Goal: Find specific page/section: Find specific page/section

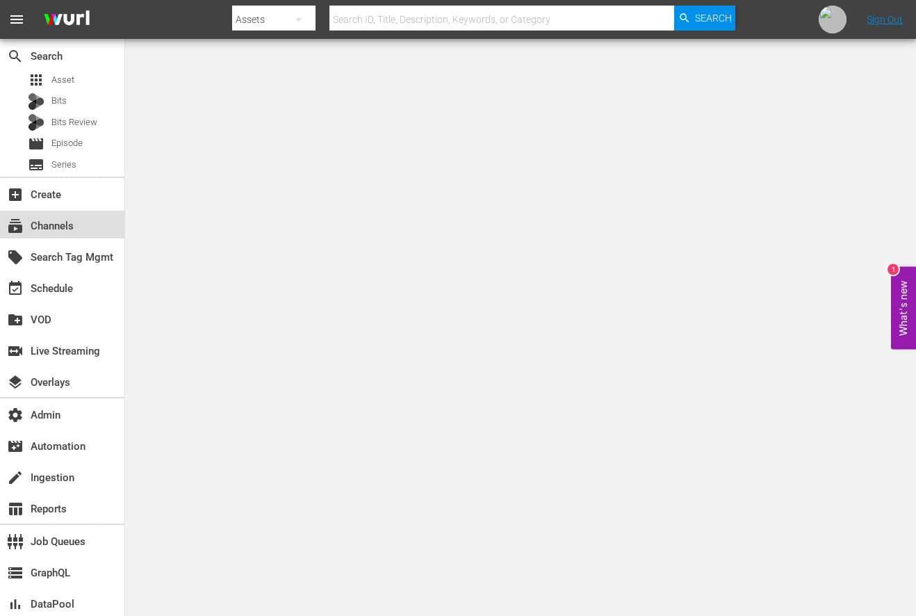
click at [43, 219] on div "subscriptions Channels" at bounding box center [39, 223] width 78 height 13
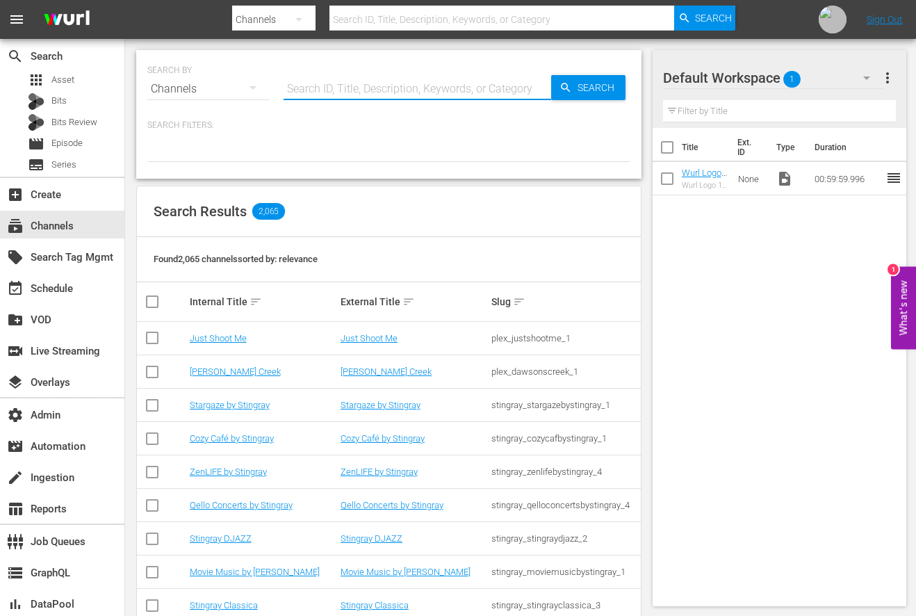
click at [359, 88] on input "text" at bounding box center [417, 88] width 268 height 33
type input "TOH"
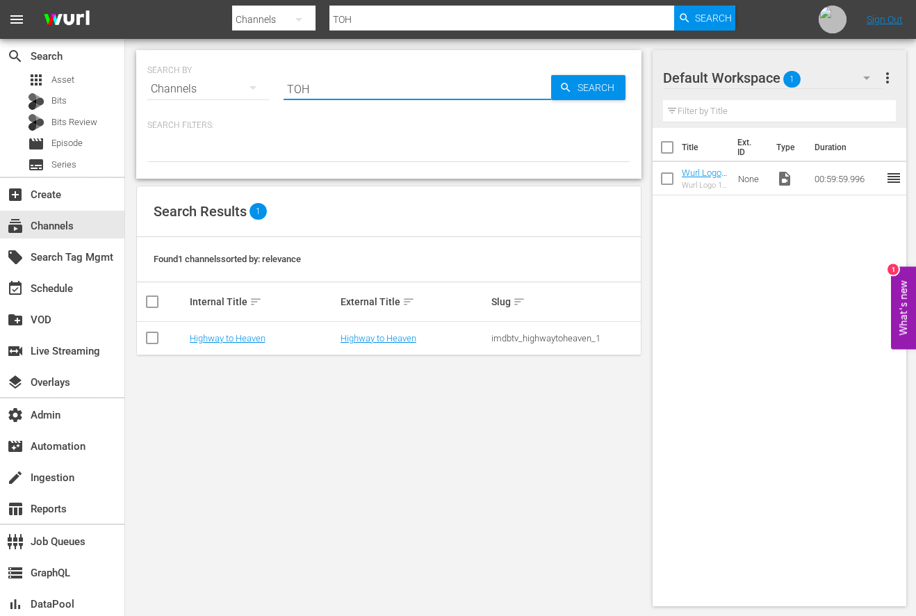
click at [349, 92] on input "TOH" at bounding box center [417, 88] width 268 height 33
type input "old house"
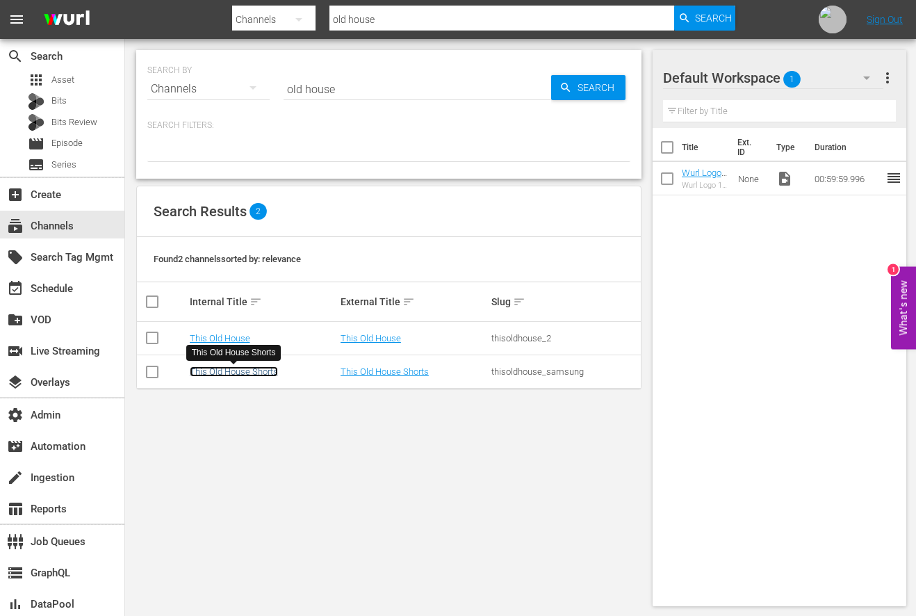
click at [247, 368] on link "This Old House Shorts" at bounding box center [234, 371] width 88 height 10
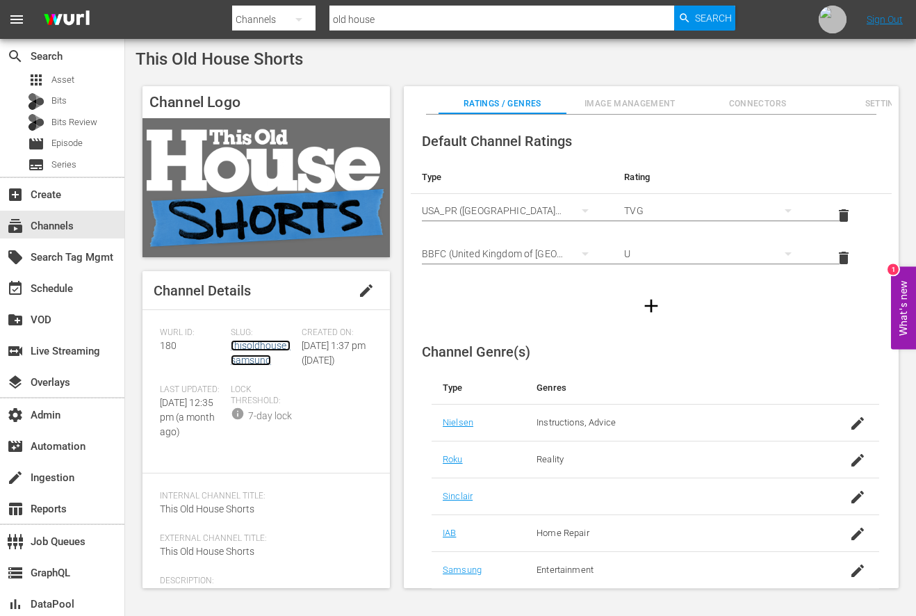
click at [242, 351] on link "thisoldhouse_samsung" at bounding box center [261, 353] width 60 height 26
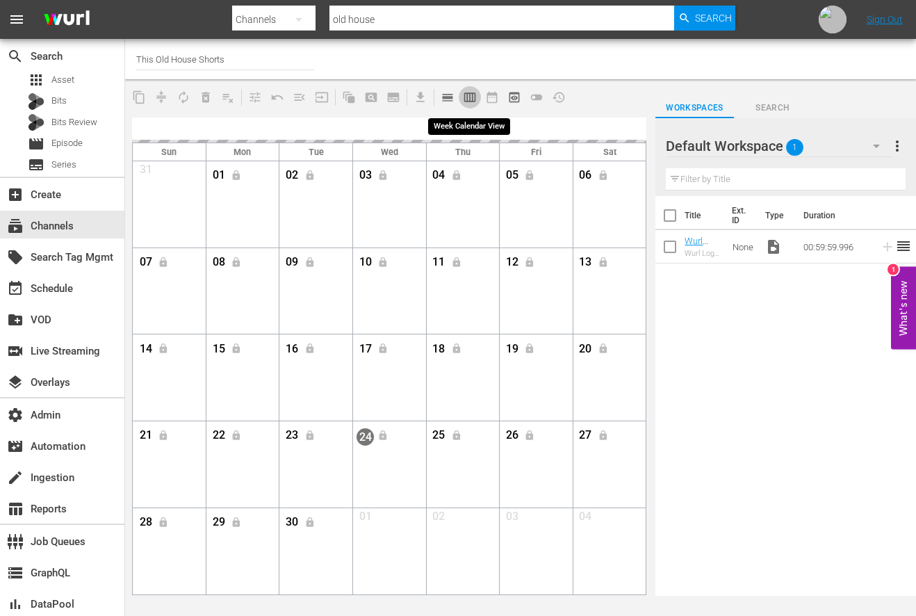
click at [472, 96] on span "calendar_view_week_outlined" at bounding box center [470, 97] width 14 height 14
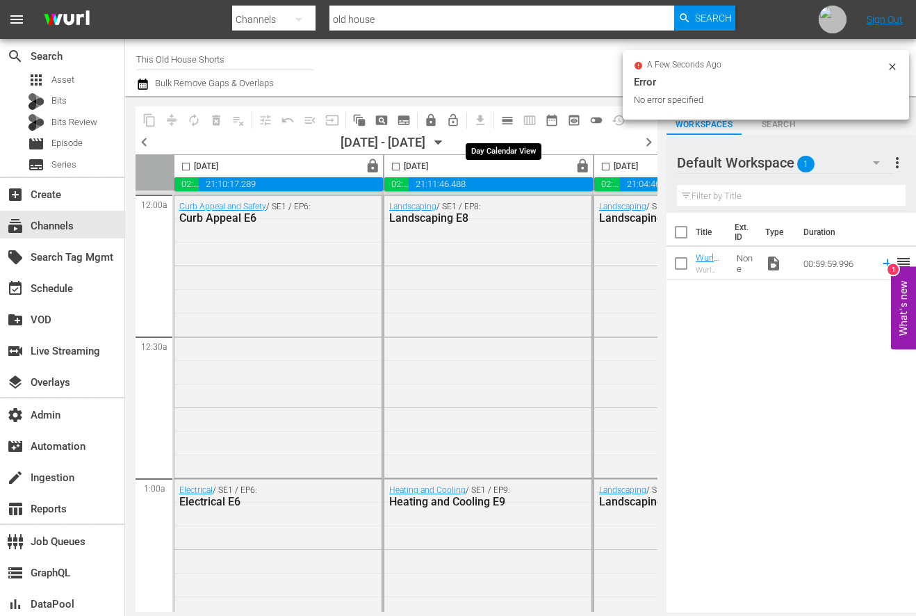
click at [507, 122] on span "calendar_view_day_outlined" at bounding box center [507, 120] width 14 height 14
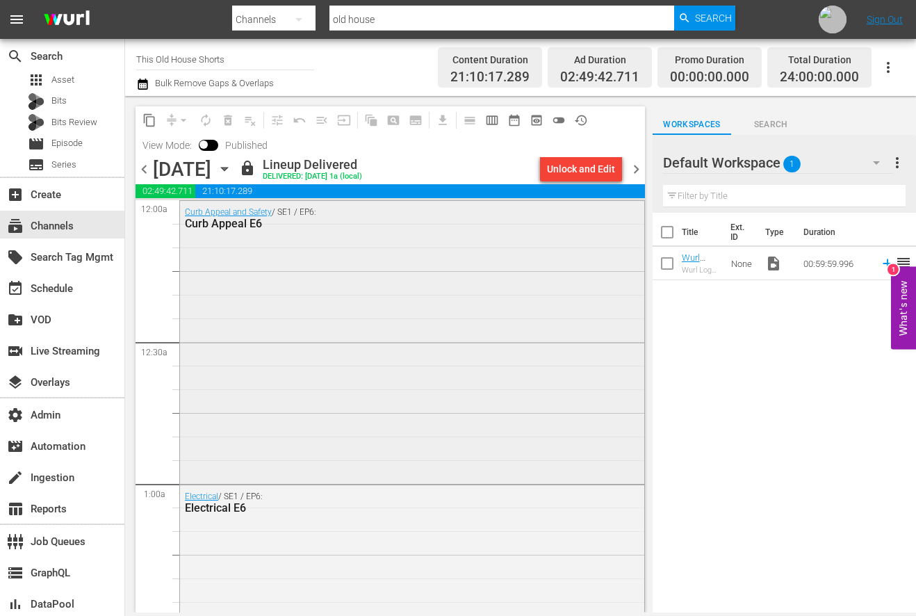
click at [505, 315] on div "Curb Appeal and Safety / SE1 / EP6: Curb Appeal E6" at bounding box center [412, 340] width 464 height 279
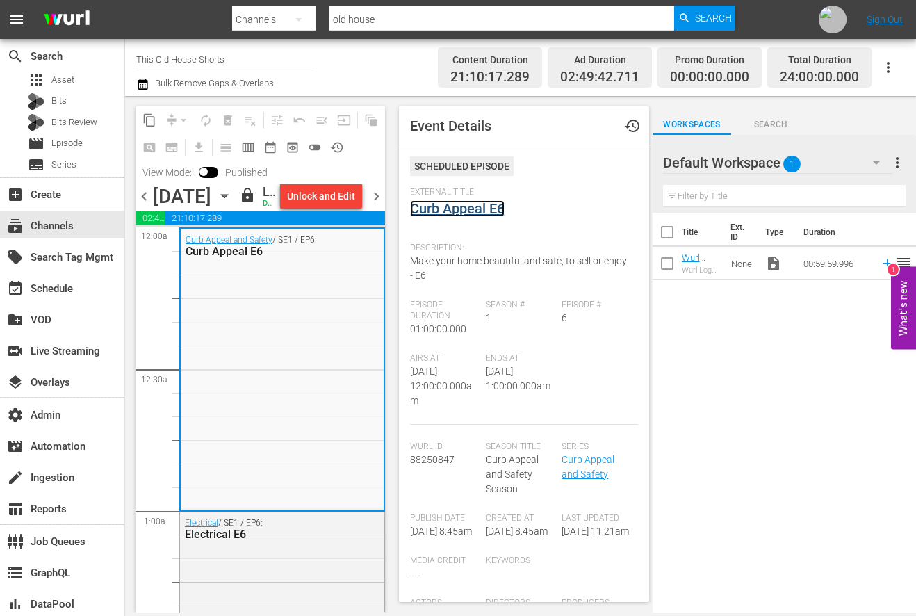
click at [456, 211] on link "Curb Appeal E6" at bounding box center [457, 208] width 94 height 17
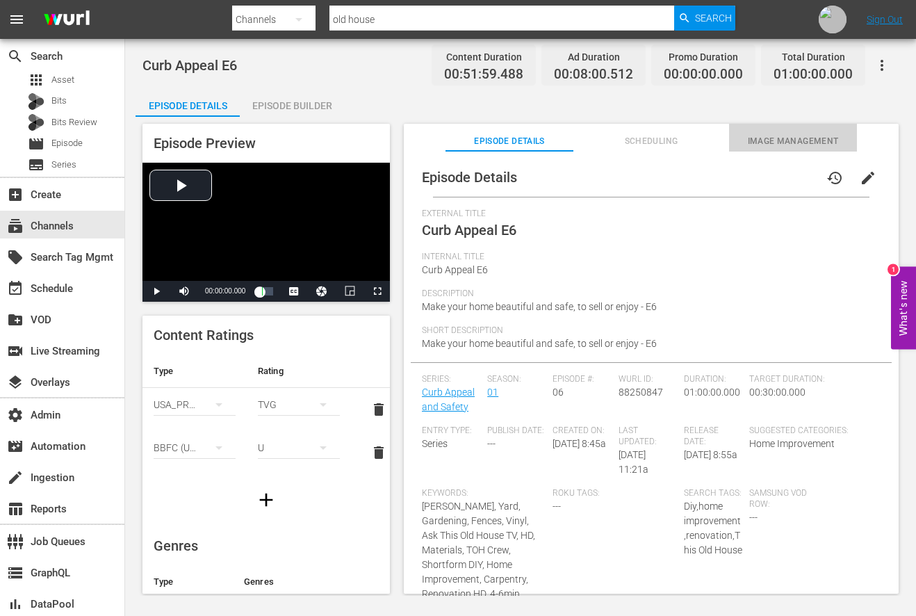
click at [789, 138] on span "Image Management" at bounding box center [793, 141] width 128 height 15
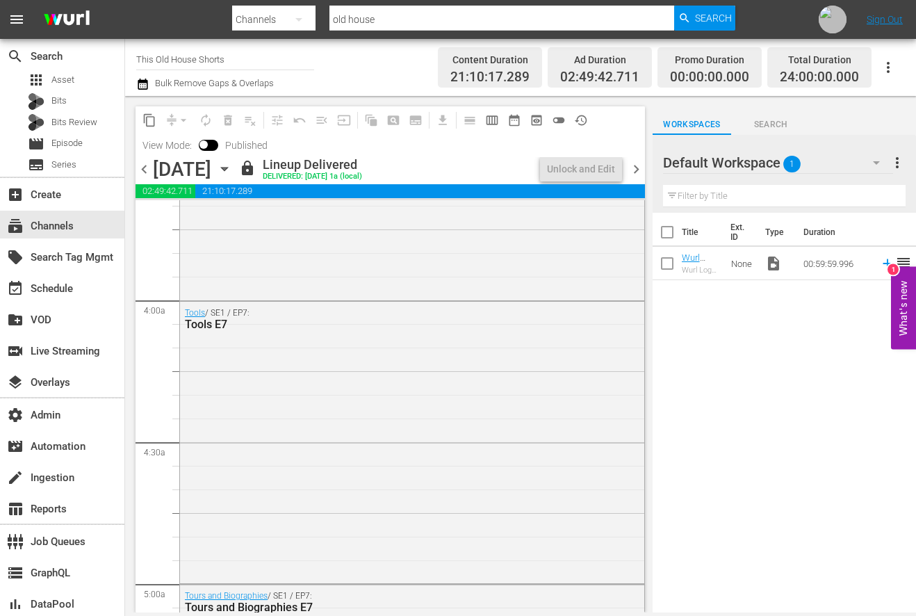
scroll to position [1604, 0]
click at [425, 517] on div "What Is It? / SE1 / EP7: What Is It? E7" at bounding box center [412, 437] width 464 height 279
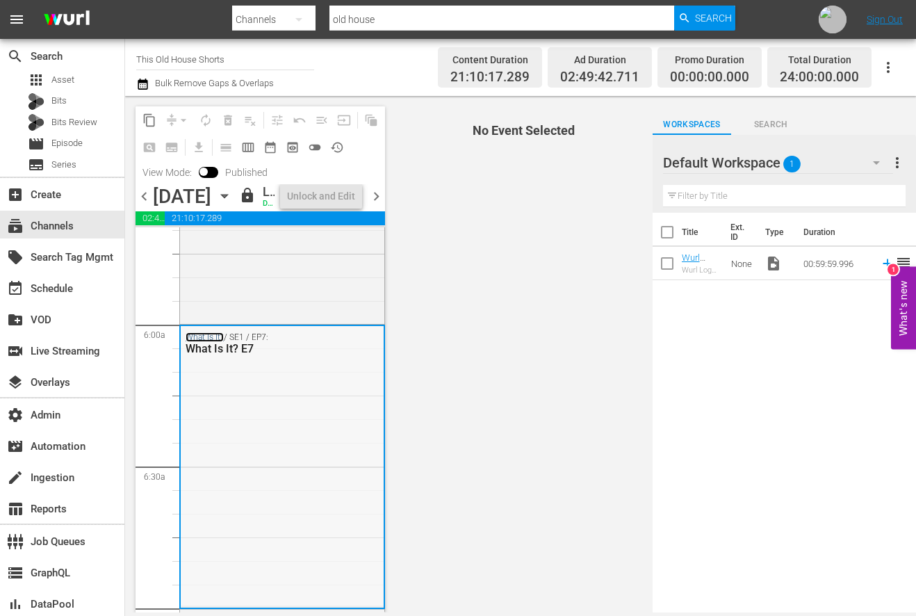
click at [213, 342] on link "What Is It?" at bounding box center [205, 337] width 38 height 10
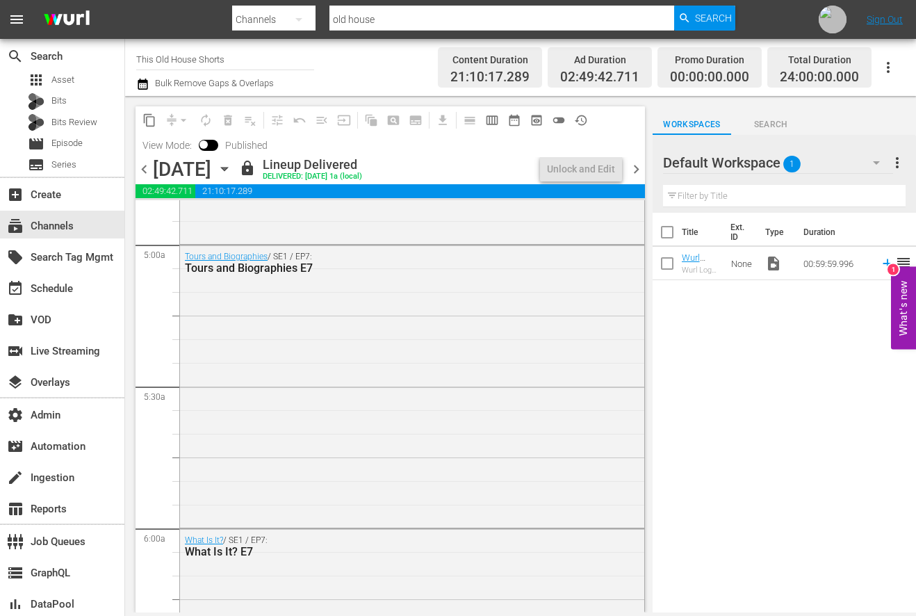
scroll to position [1599, 0]
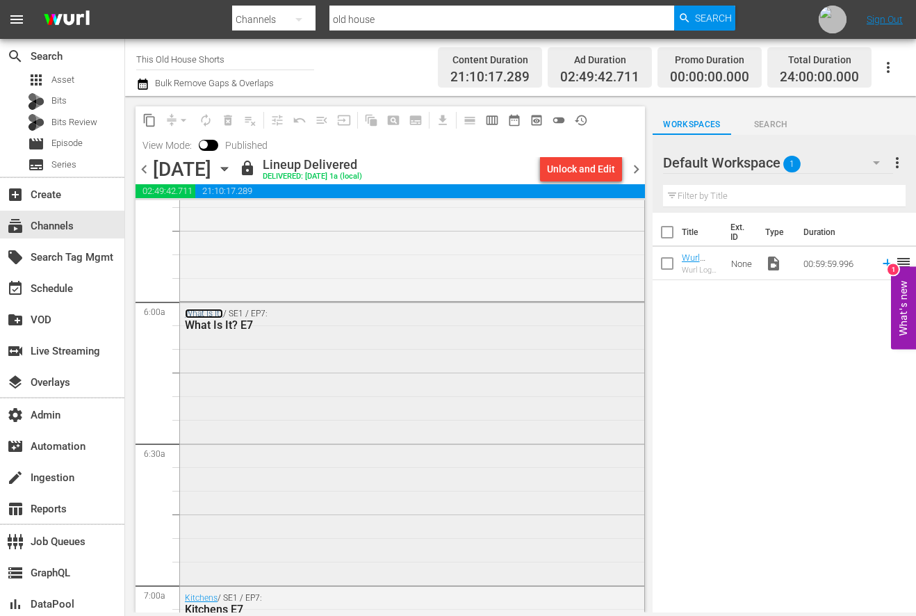
click at [204, 313] on link "What Is It?" at bounding box center [204, 314] width 38 height 10
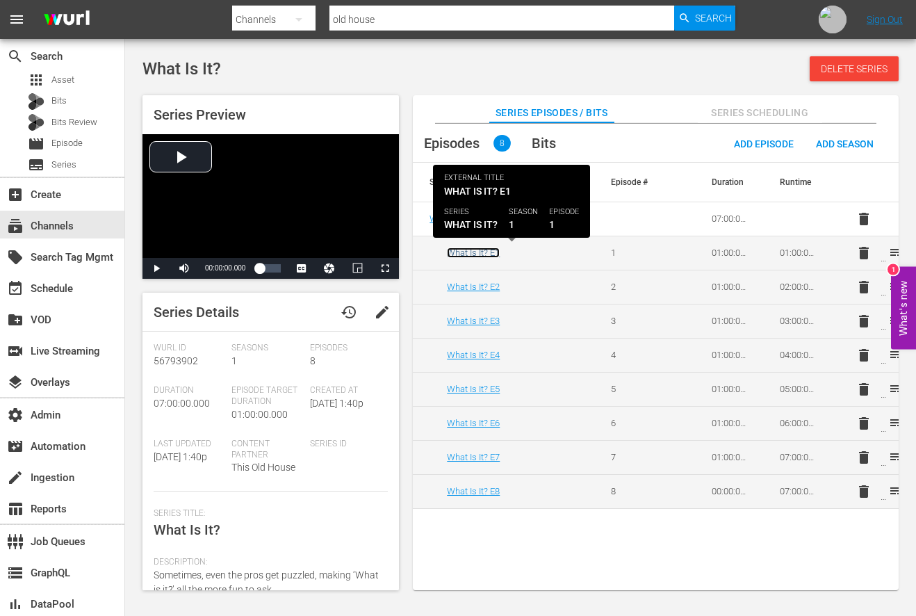
click at [478, 250] on link "What Is It? E1" at bounding box center [473, 252] width 53 height 10
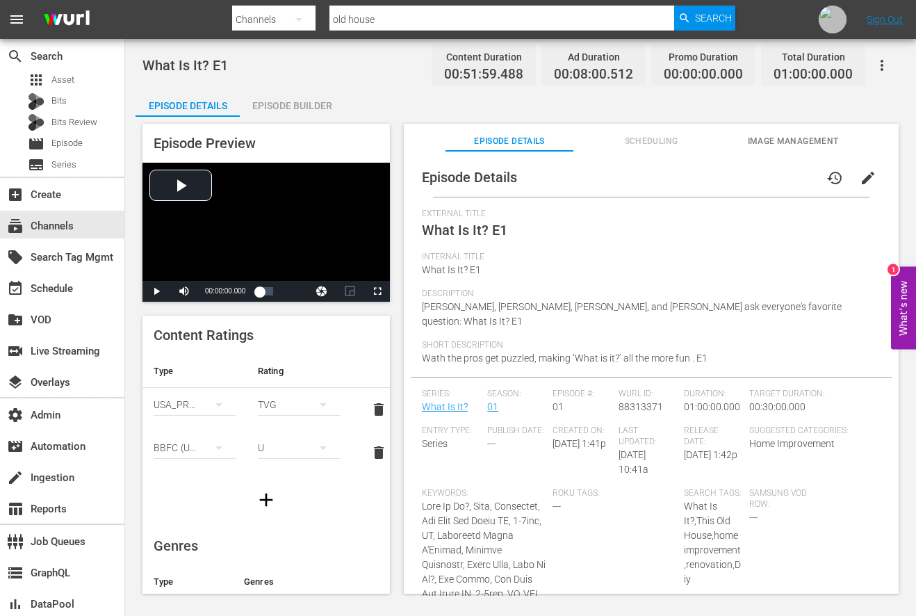
click at [793, 140] on span "Image Management" at bounding box center [793, 141] width 128 height 15
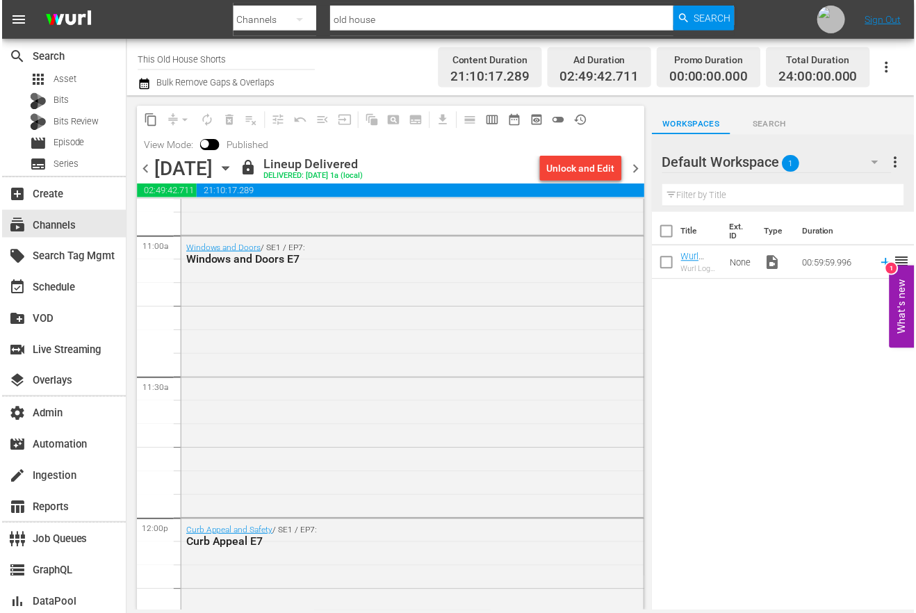
scroll to position [3282, 0]
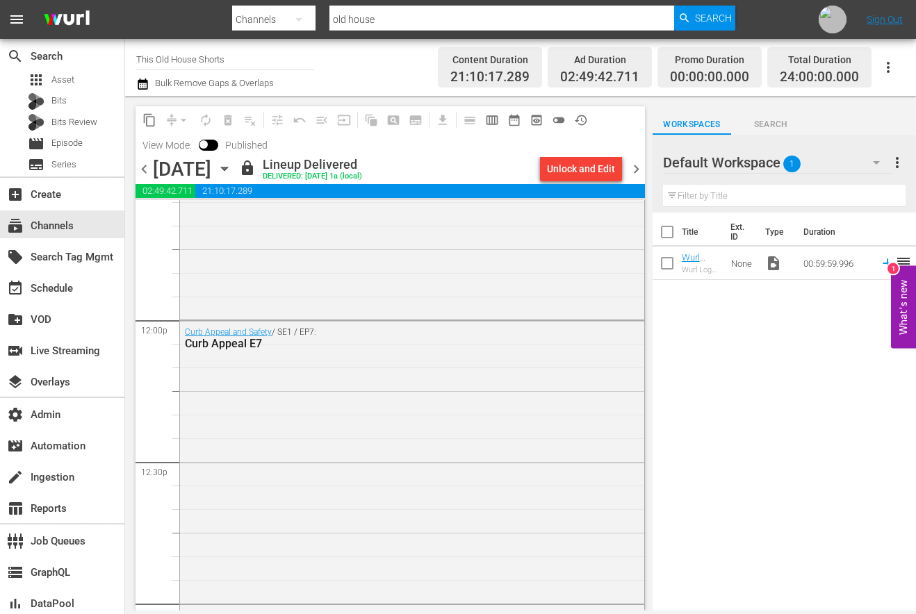
click at [233, 63] on input "This Old House Shorts" at bounding box center [225, 58] width 178 height 33
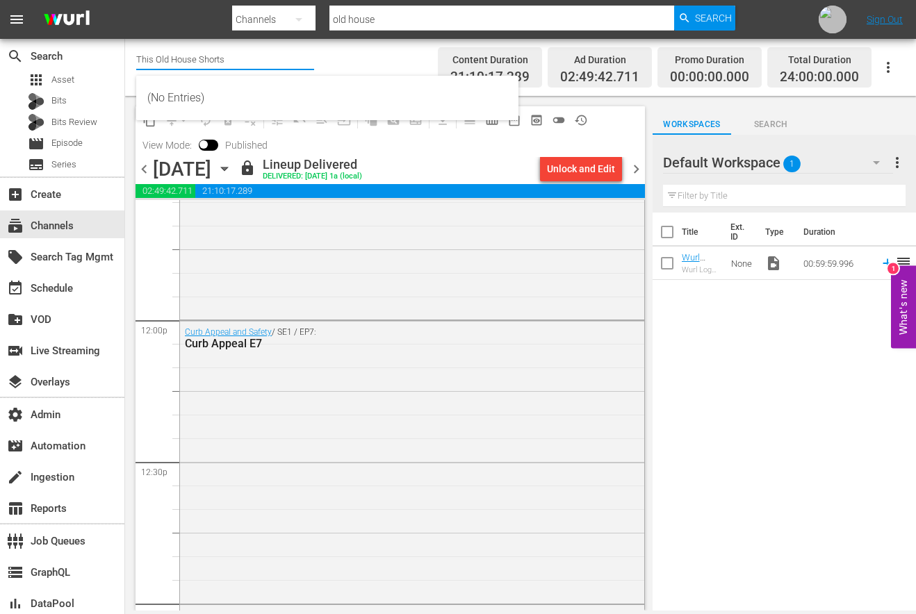
click at [233, 63] on input "This Old House Shorts" at bounding box center [225, 58] width 178 height 33
click at [73, 230] on div "subscriptions Channels" at bounding box center [39, 223] width 78 height 13
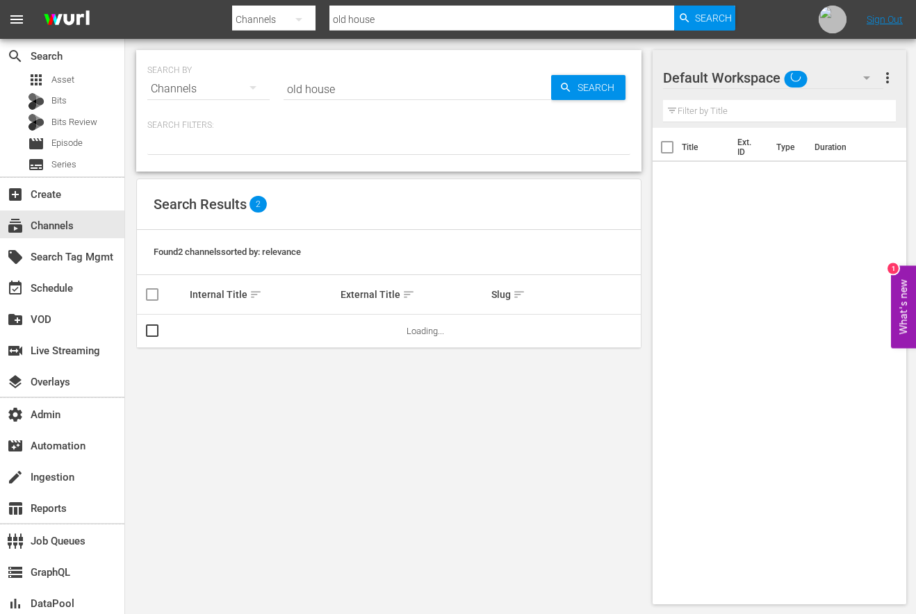
click at [332, 93] on input "old house" at bounding box center [417, 88] width 268 height 33
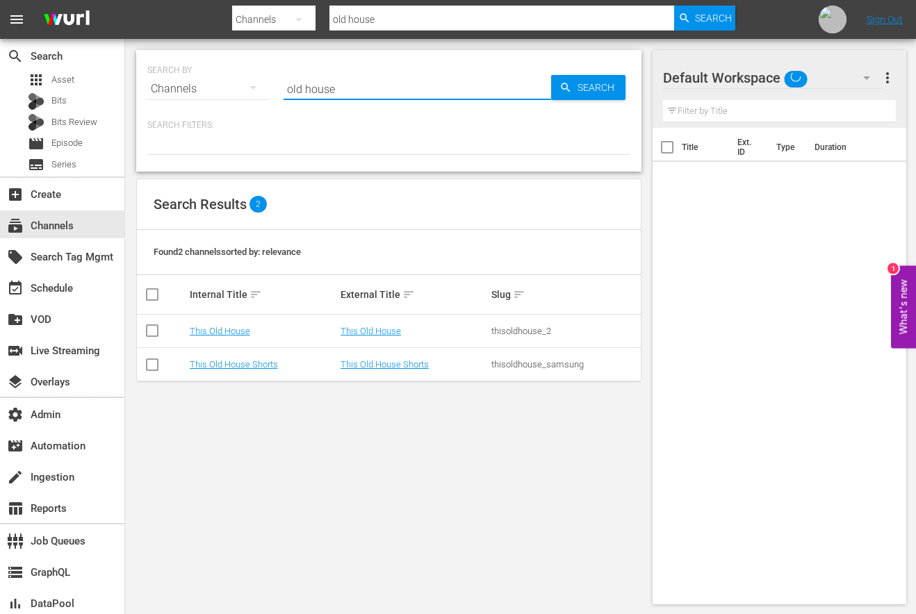
click at [332, 93] on input "old house" at bounding box center [417, 88] width 268 height 33
type input "Sony One"
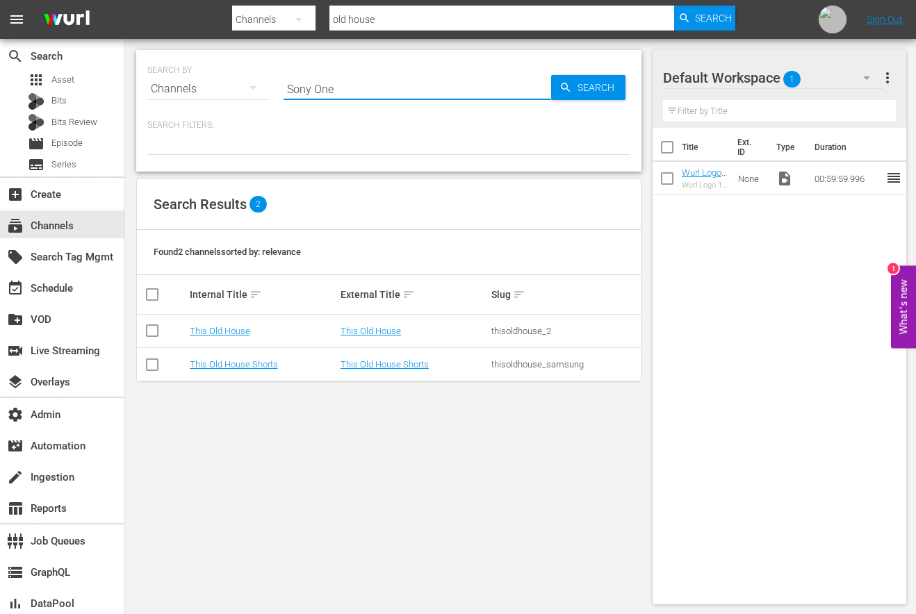
type input "Sony One"
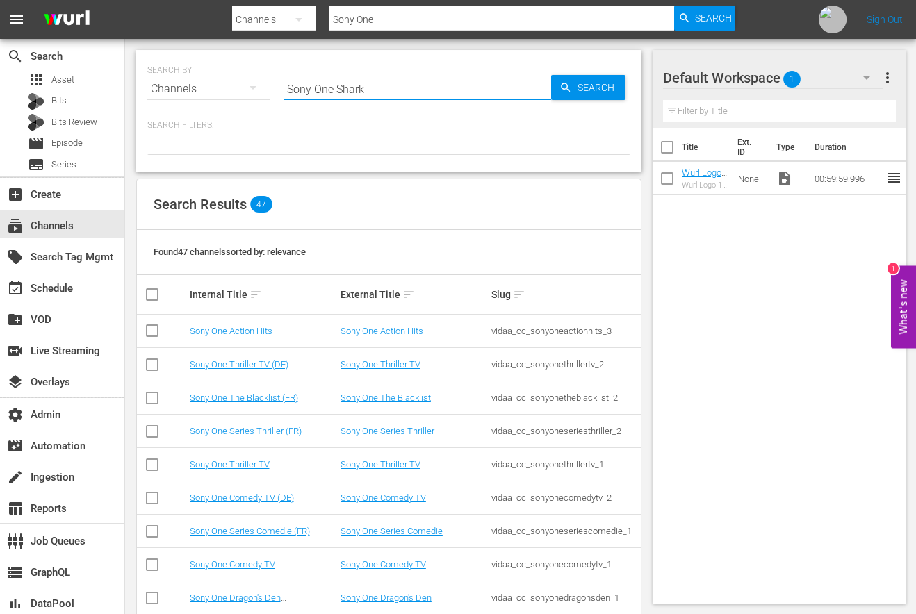
type input "Sony One Shark"
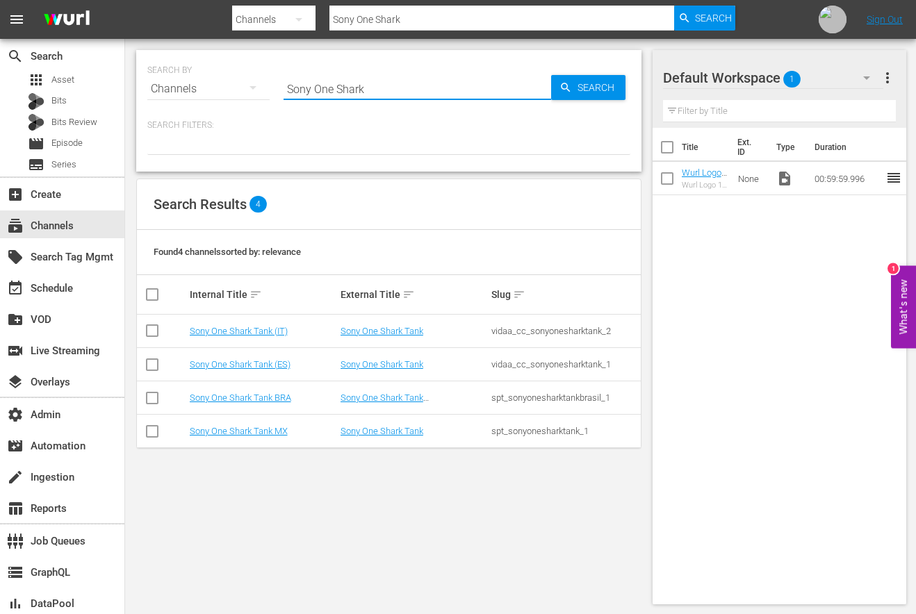
click at [358, 88] on input "Sony One Shark" at bounding box center [417, 88] width 268 height 33
type input "Sony One Cinema"
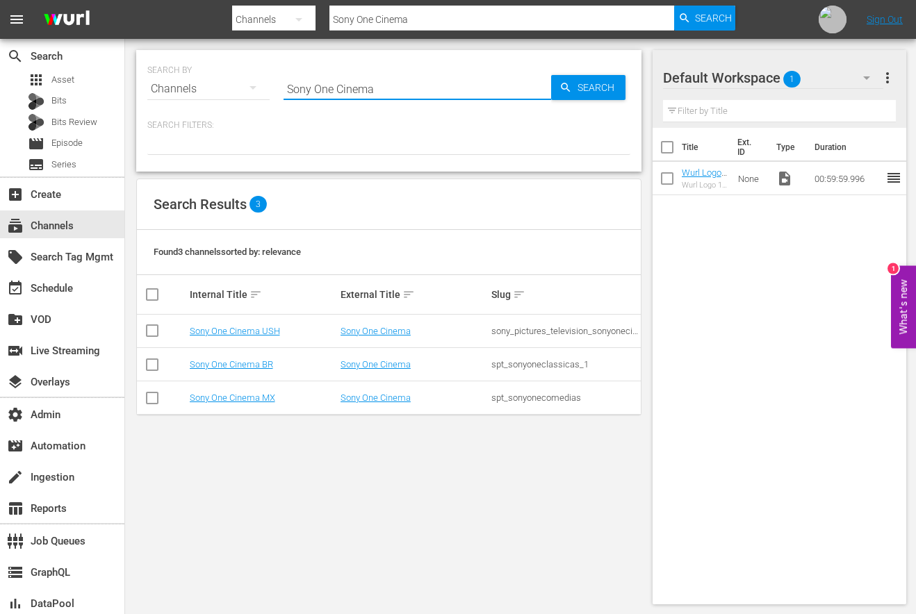
click at [361, 89] on input "Sony One Cinema" at bounding box center [417, 88] width 268 height 33
type input "Sony One Shark"
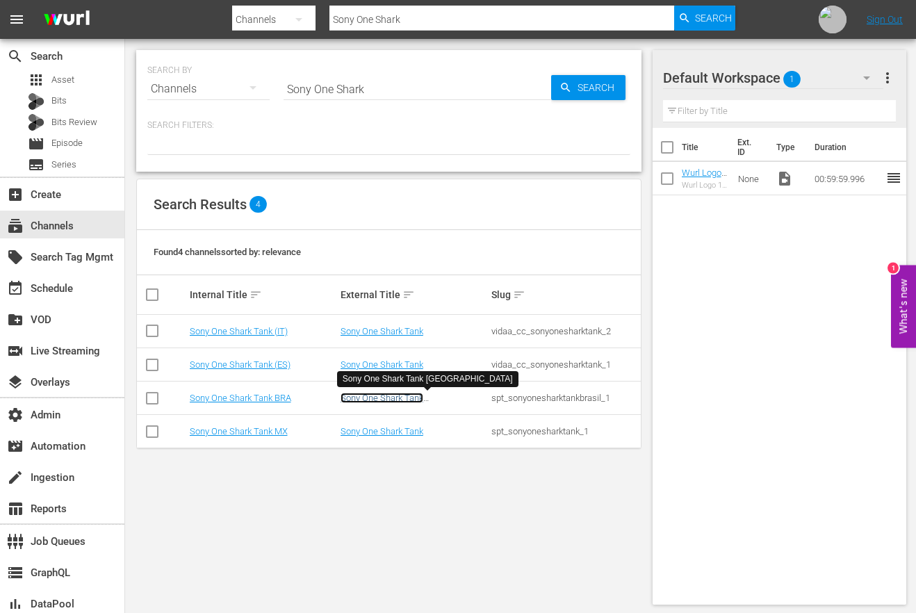
click at [378, 402] on link "Sony One Shark Tank [GEOGRAPHIC_DATA]" at bounding box center [382, 403] width 84 height 21
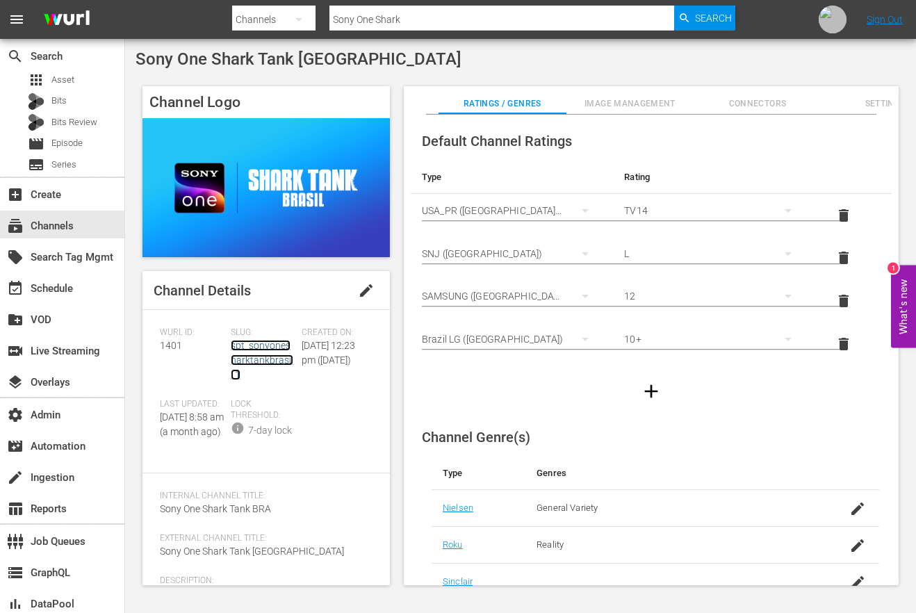
click at [252, 362] on link "spt_sonyonesharktankbrasil_1" at bounding box center [262, 360] width 63 height 40
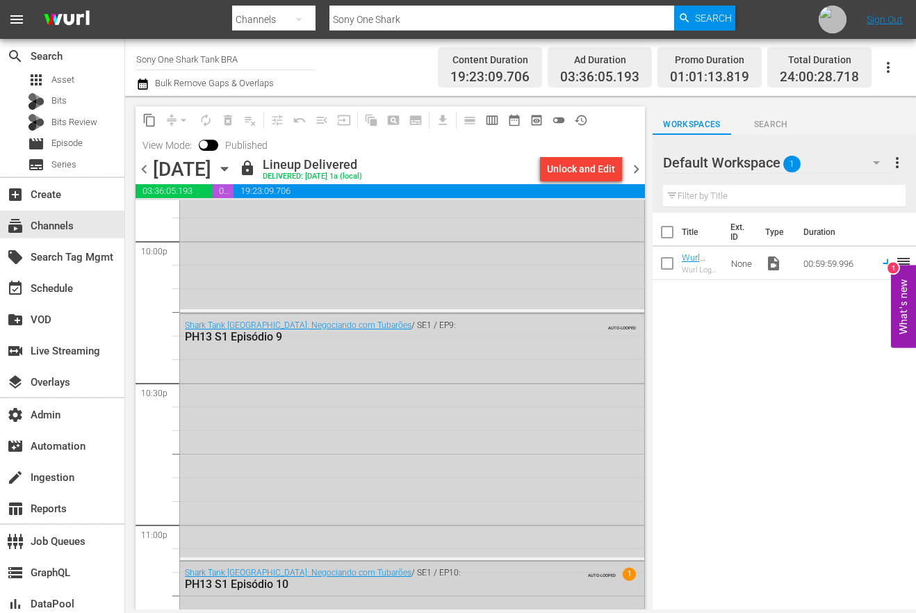
scroll to position [6150, 0]
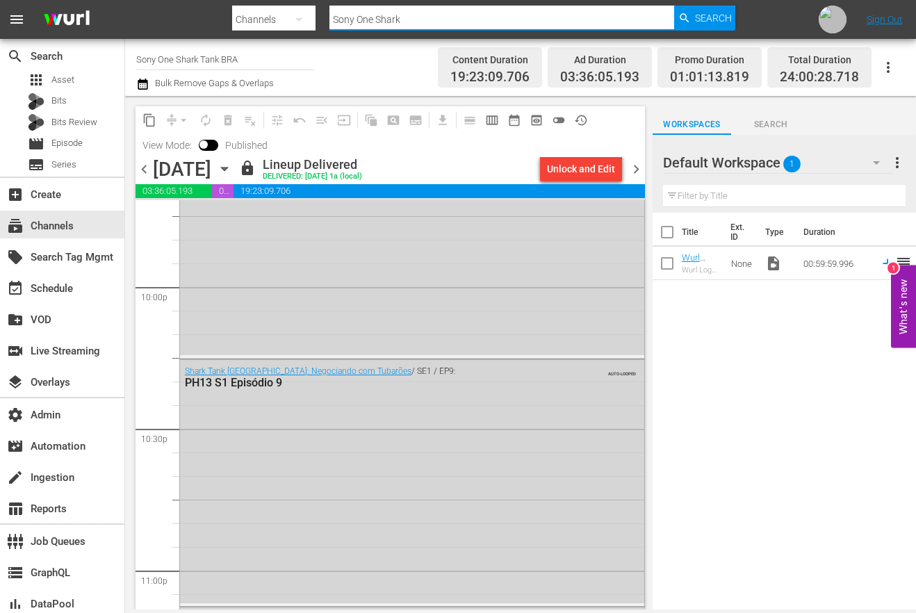
click at [397, 23] on input "Sony One Shark" at bounding box center [501, 19] width 345 height 33
paste input "sysdata_s_p_a_fifa_5"
type input "sysdata_s_p_a_fifa_5"
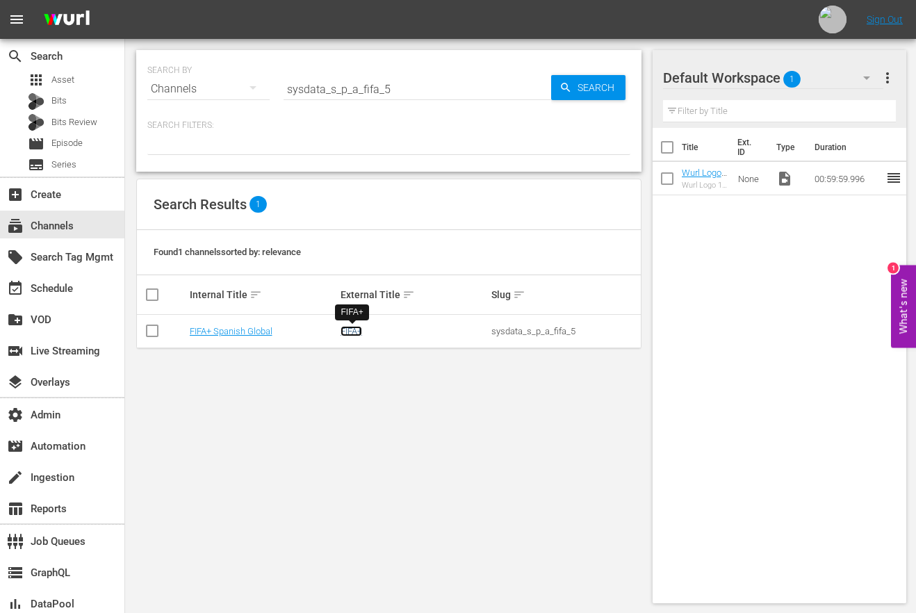
click at [357, 334] on link "FIFA+" at bounding box center [351, 331] width 22 height 10
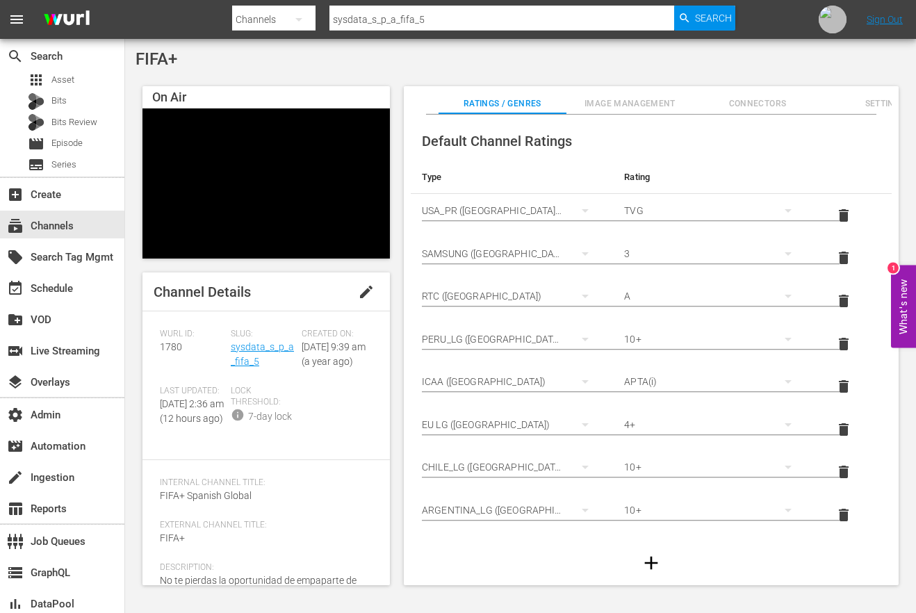
click at [631, 110] on span "Image Management" at bounding box center [630, 104] width 128 height 15
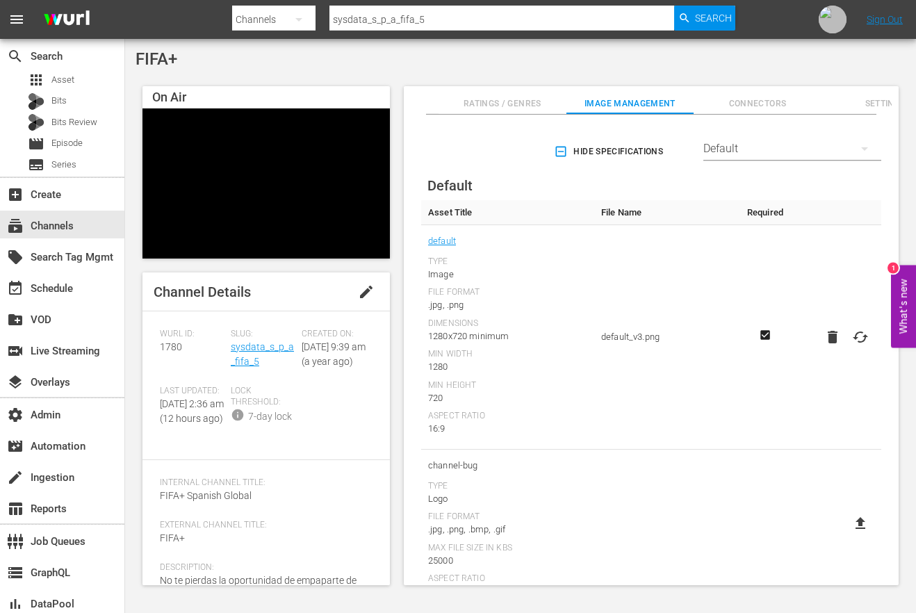
click at [749, 91] on button "Connectors" at bounding box center [757, 100] width 128 height 28
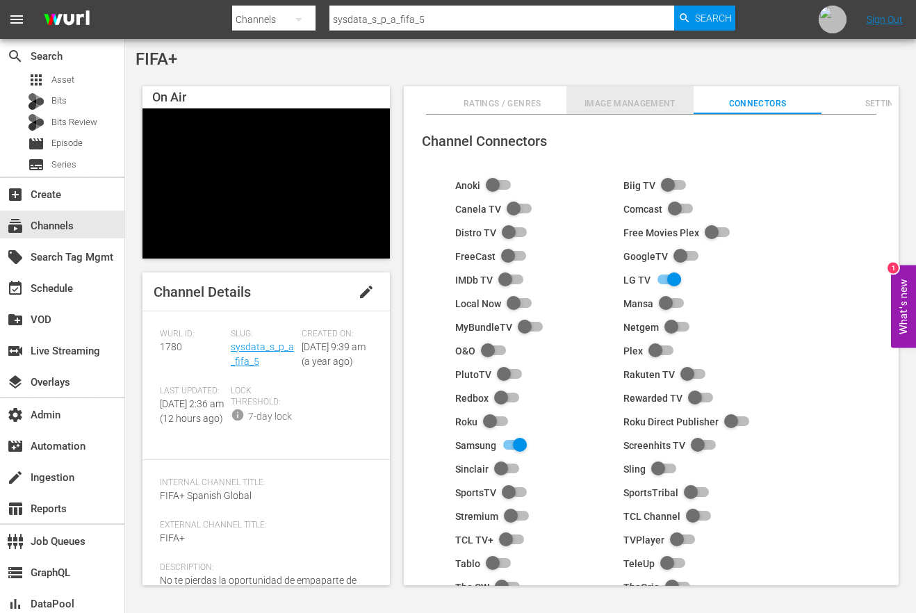
click at [609, 102] on span "Image Management" at bounding box center [630, 104] width 128 height 15
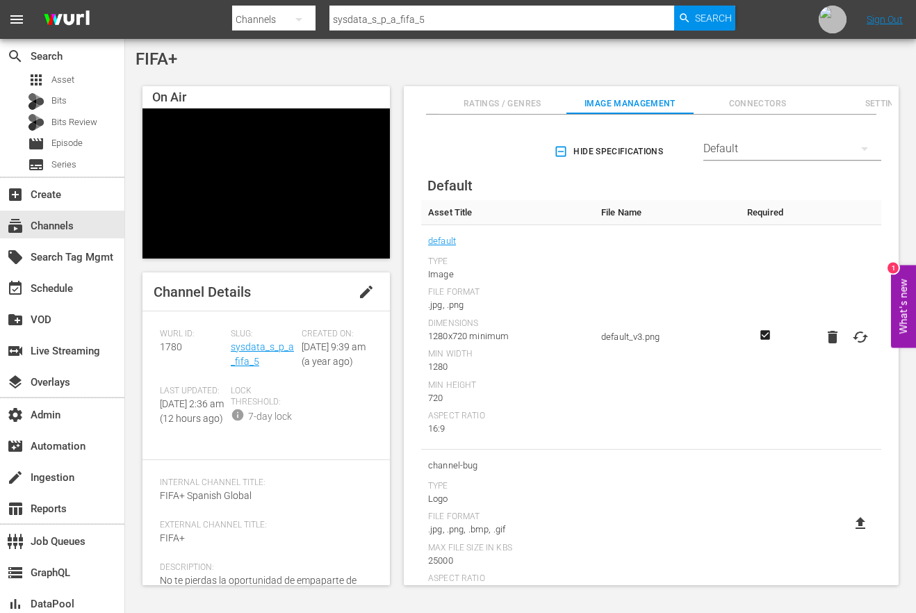
click at [868, 104] on span "Settings" at bounding box center [885, 104] width 128 height 15
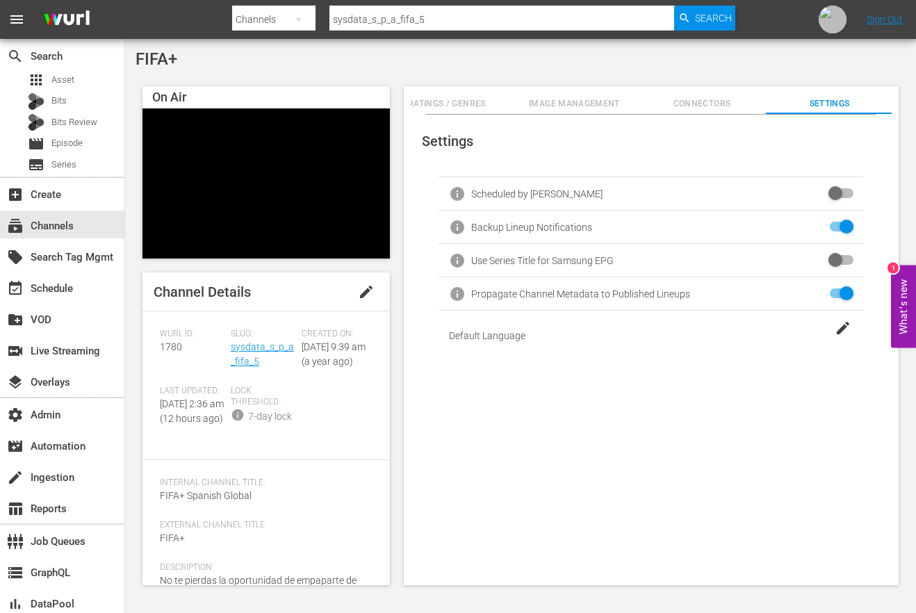
scroll to position [0, 57]
click at [448, 103] on span "Ratings / Genres" at bounding box center [445, 104] width 128 height 15
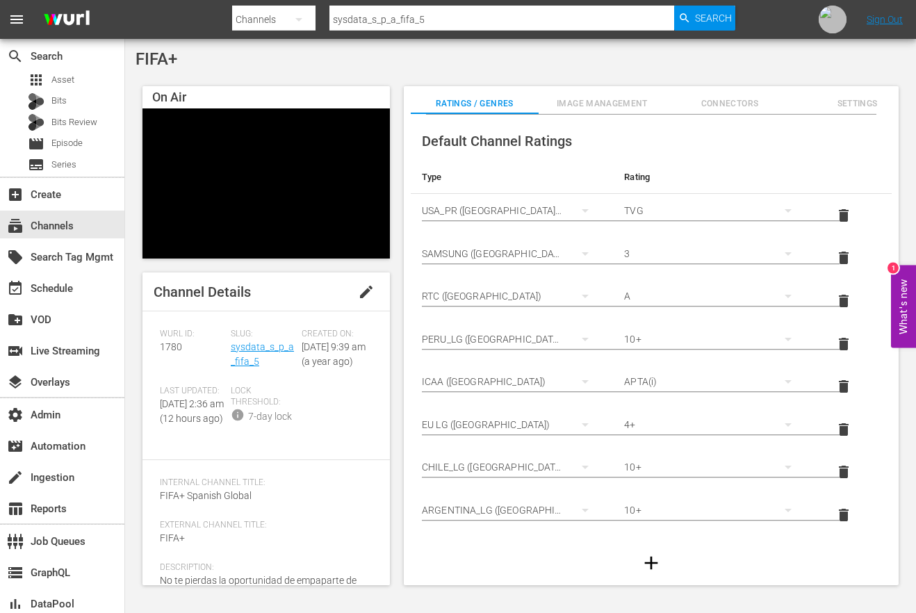
scroll to position [0, 28]
click at [605, 99] on span "Image Management" at bounding box center [602, 104] width 128 height 15
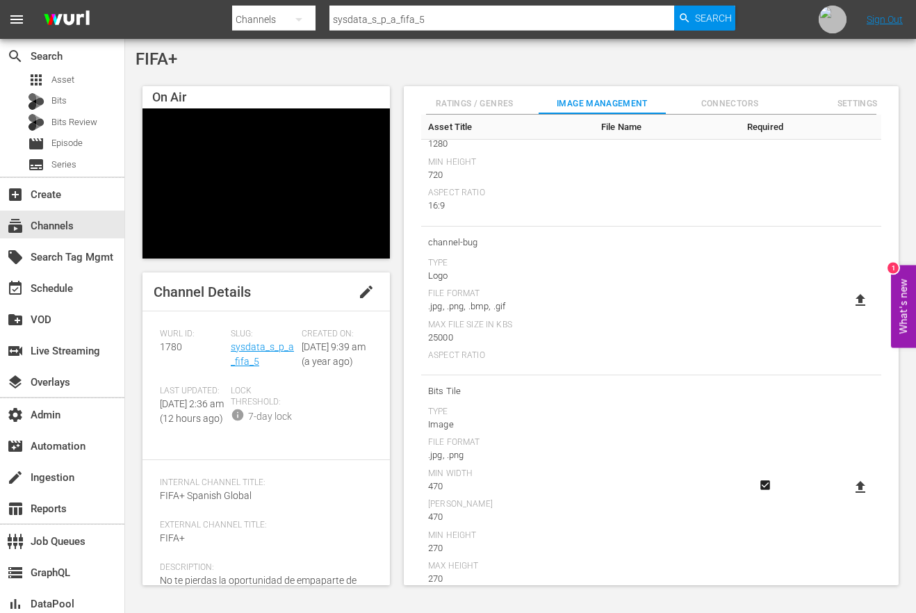
scroll to position [355, 0]
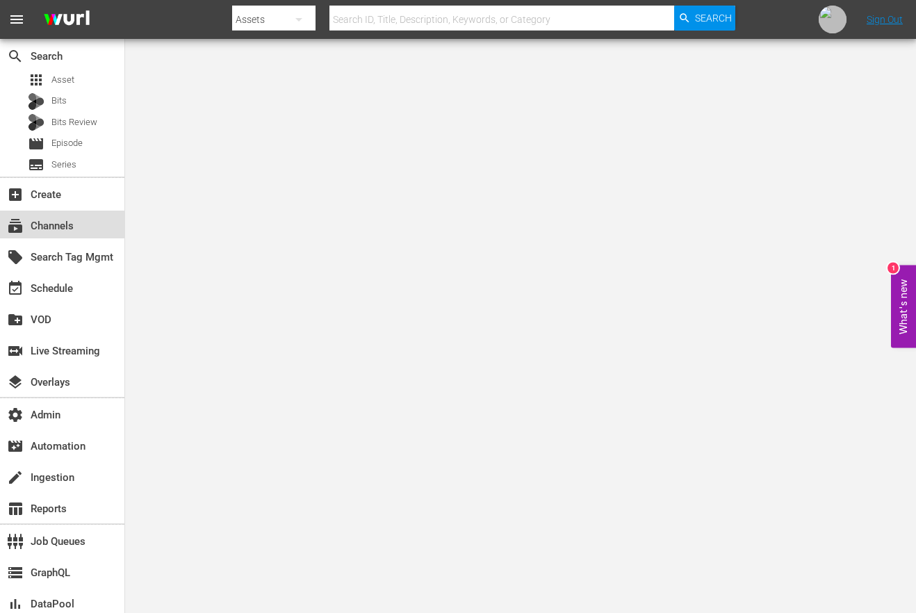
click at [68, 230] on div "subscriptions Channels" at bounding box center [39, 223] width 78 height 13
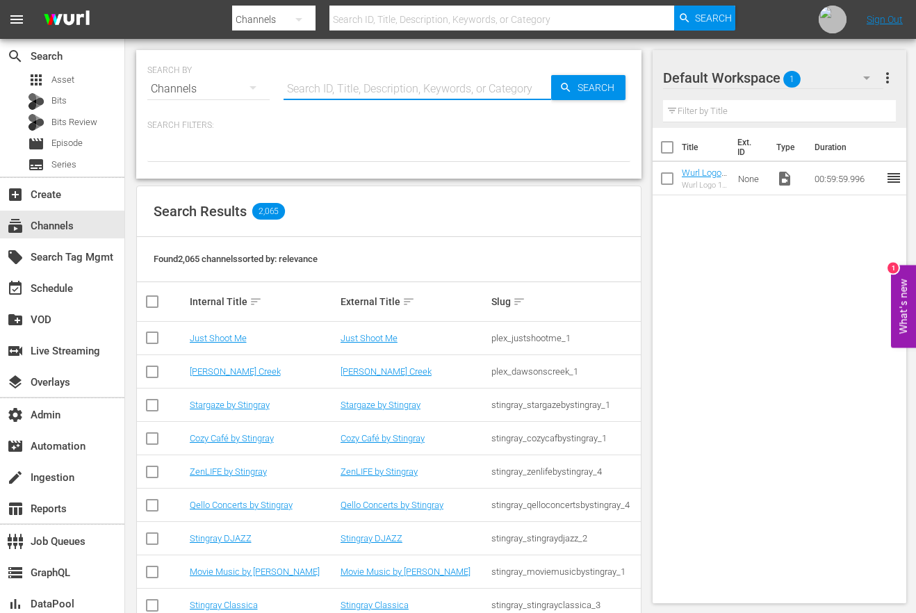
click at [407, 83] on input "text" at bounding box center [417, 88] width 268 height 33
paste input "sysdata_s_p_a_fifa_5"
type input "sysdata_s_p_a_fifa_5"
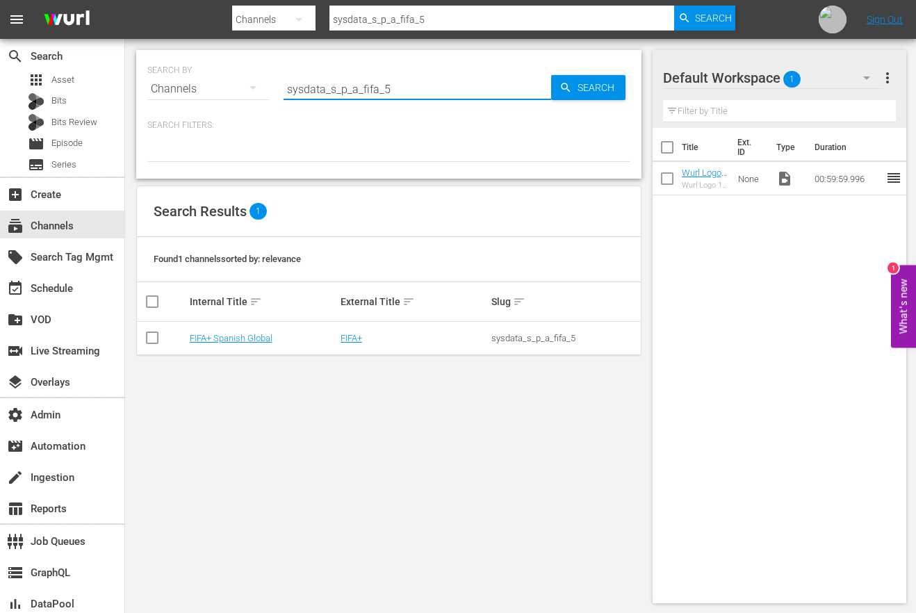
click at [256, 343] on td "FIFA+ Spanish Global" at bounding box center [263, 338] width 151 height 33
click at [257, 341] on link "FIFA+ Spanish Global" at bounding box center [231, 338] width 83 height 10
